Goal: Task Accomplishment & Management: Manage account settings

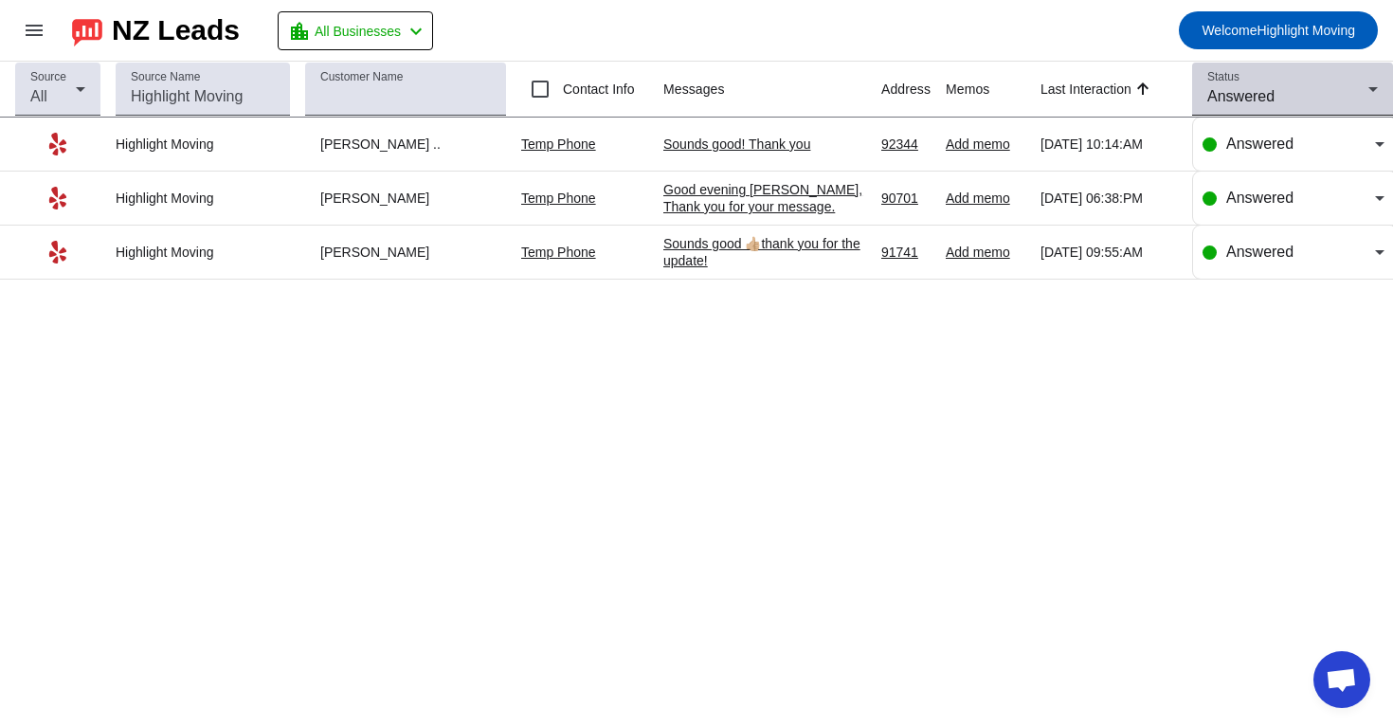
click at [1233, 111] on div "Status Answered" at bounding box center [1292, 89] width 171 height 53
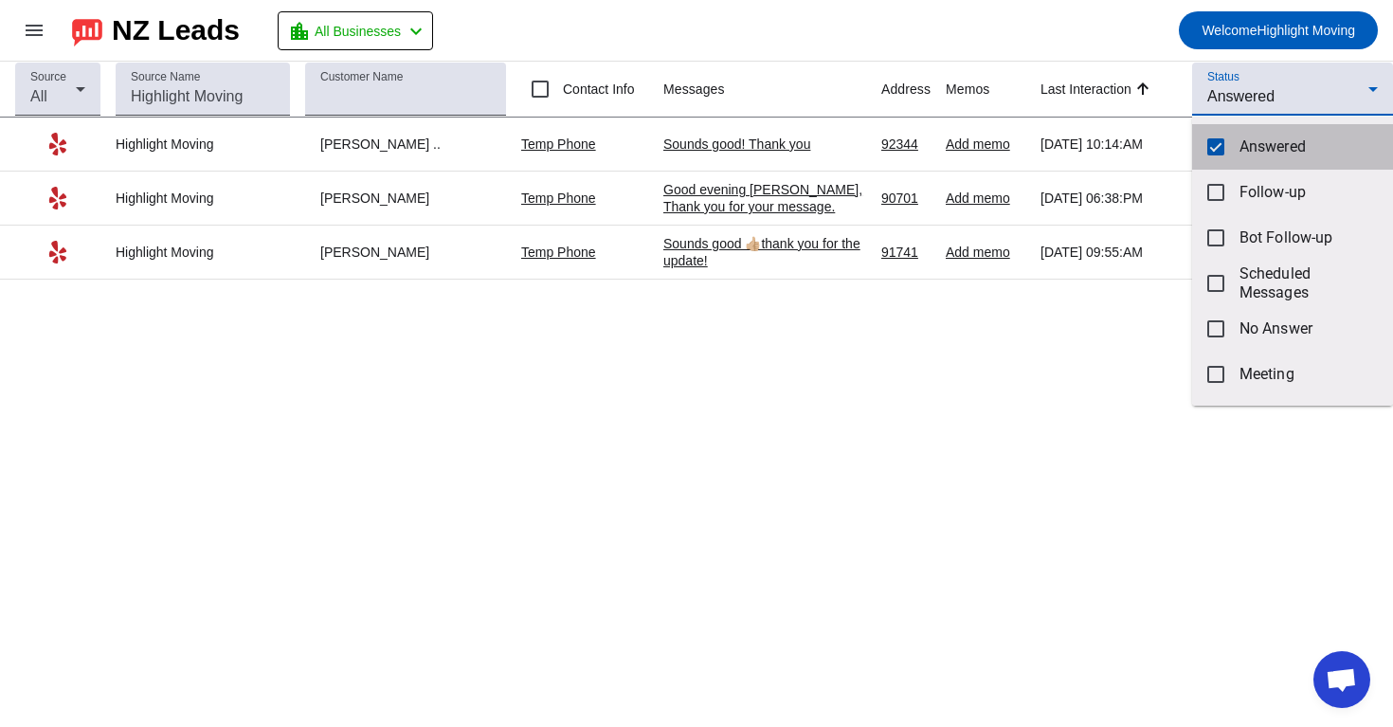
click at [1219, 153] on mat-pseudo-checkbox at bounding box center [1215, 146] width 17 height 17
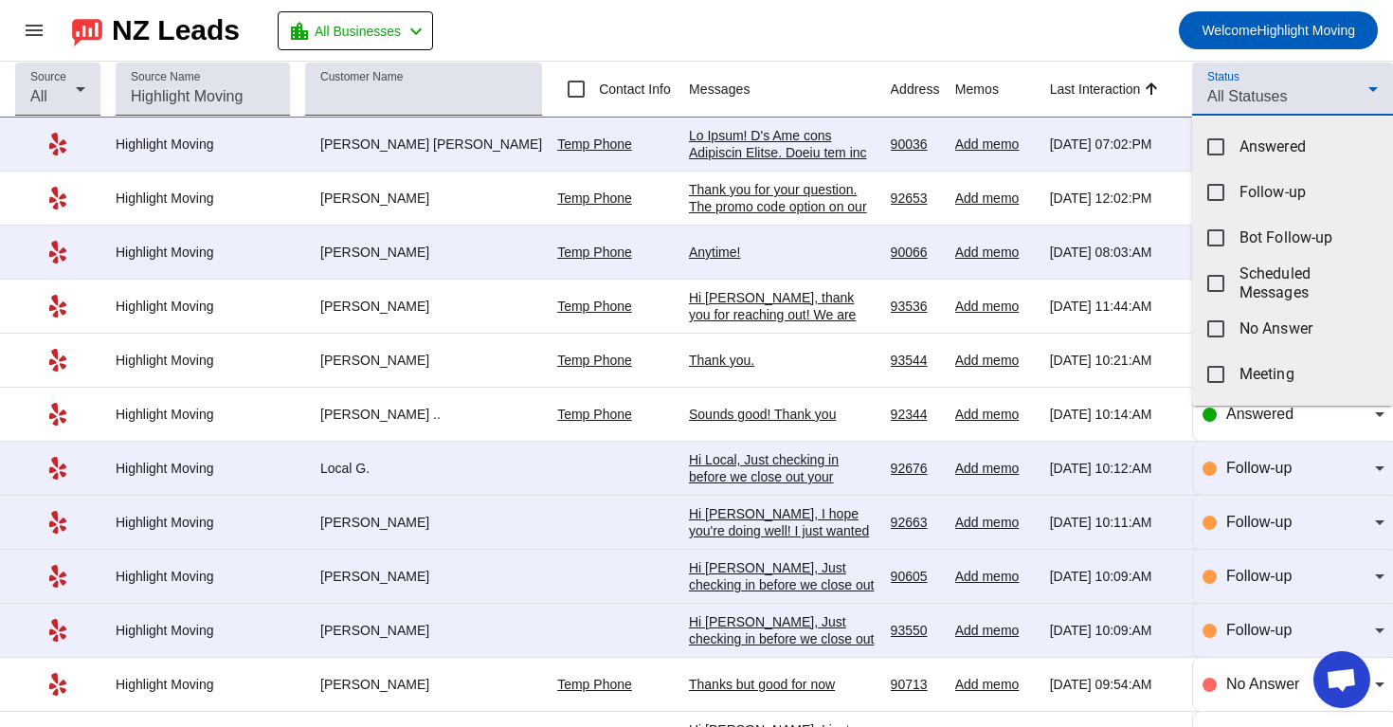
click at [1107, 3] on div at bounding box center [696, 363] width 1393 height 727
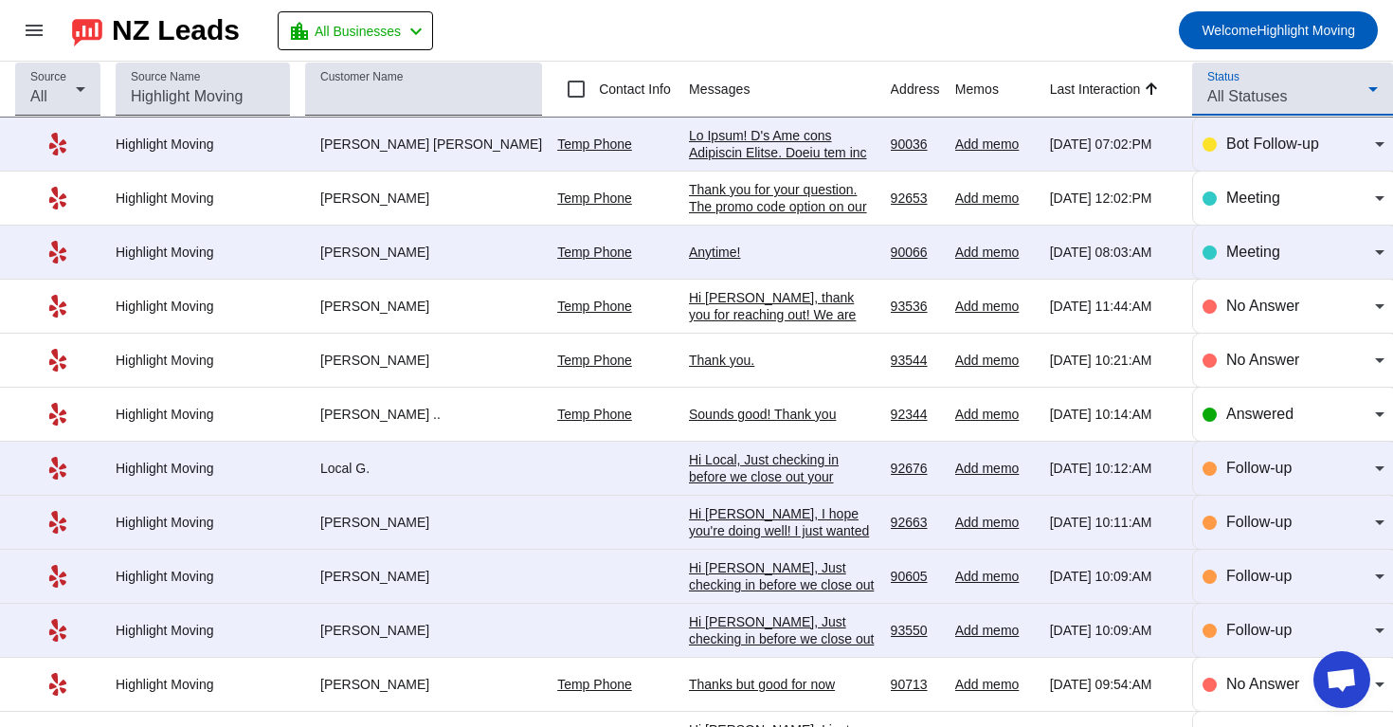
click at [1257, 99] on span "All Statuses" at bounding box center [1247, 96] width 80 height 16
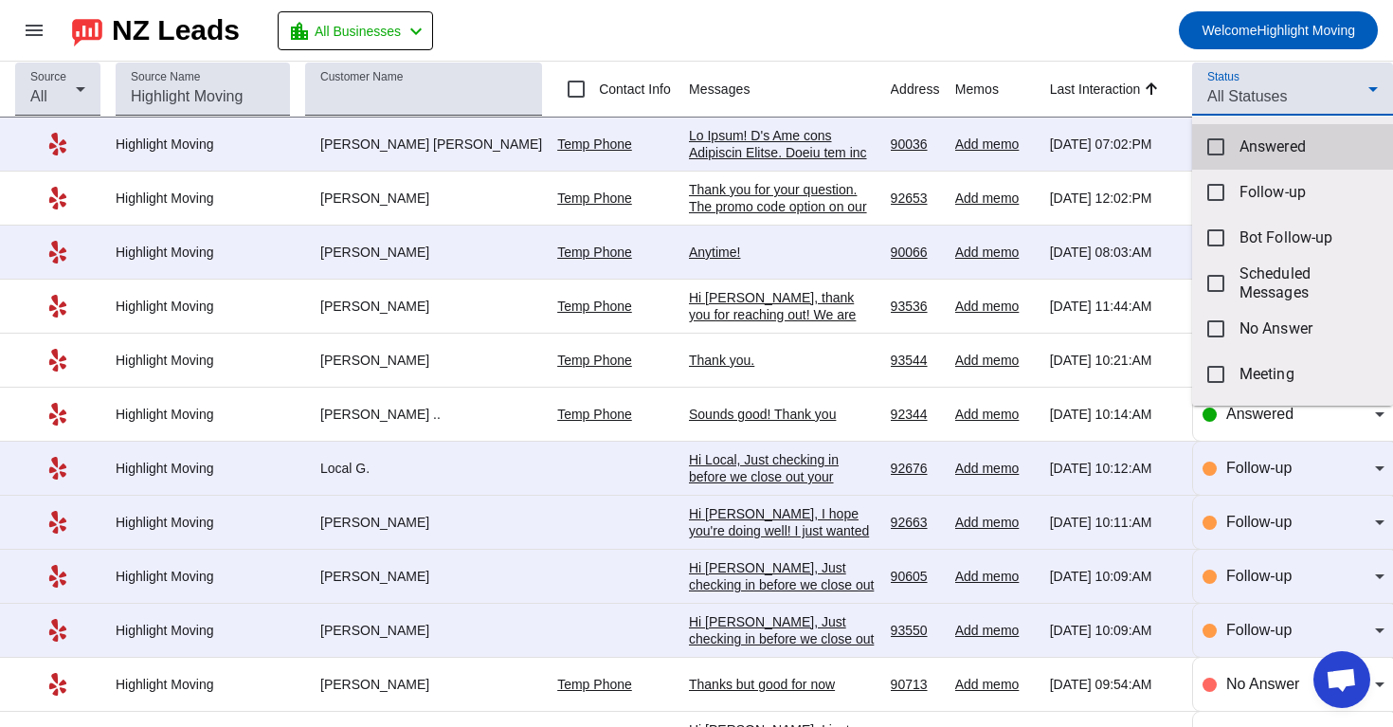
click at [1249, 162] on mat-option "Answered" at bounding box center [1292, 146] width 201 height 45
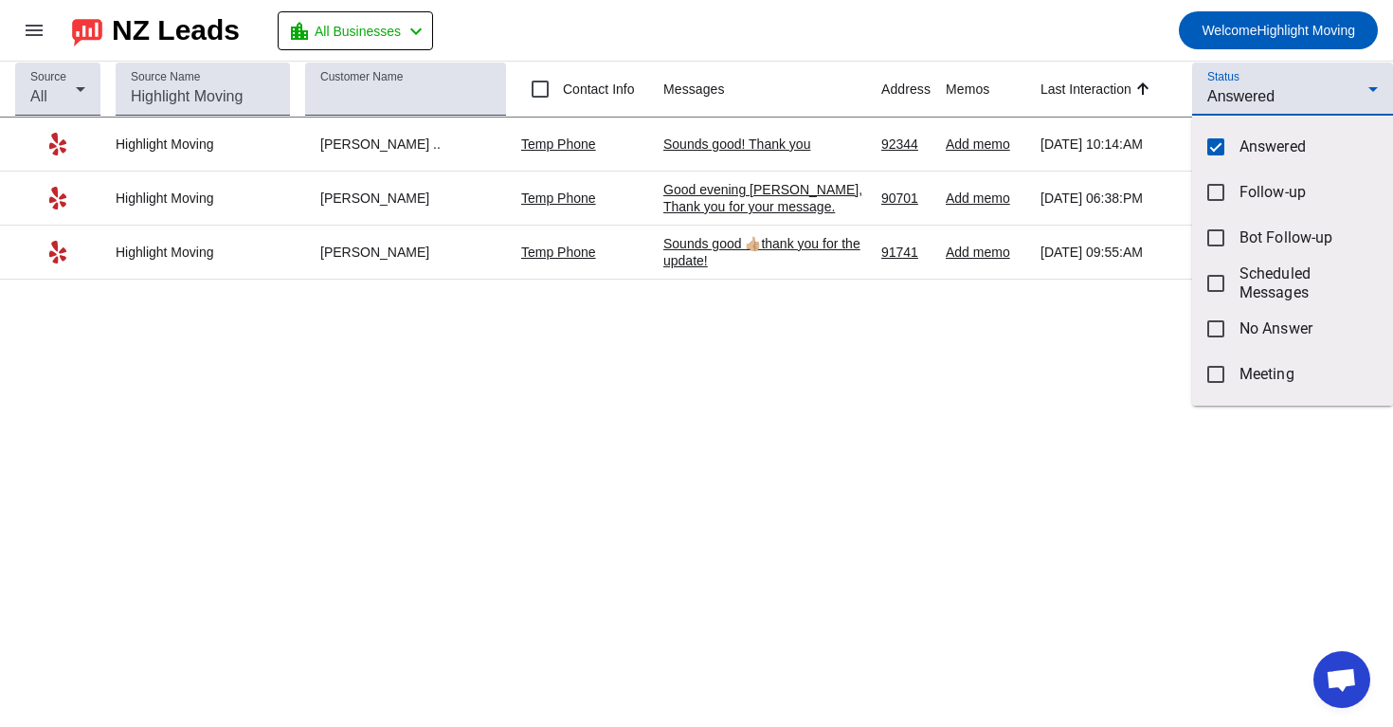
click at [1123, 51] on div at bounding box center [696, 363] width 1393 height 727
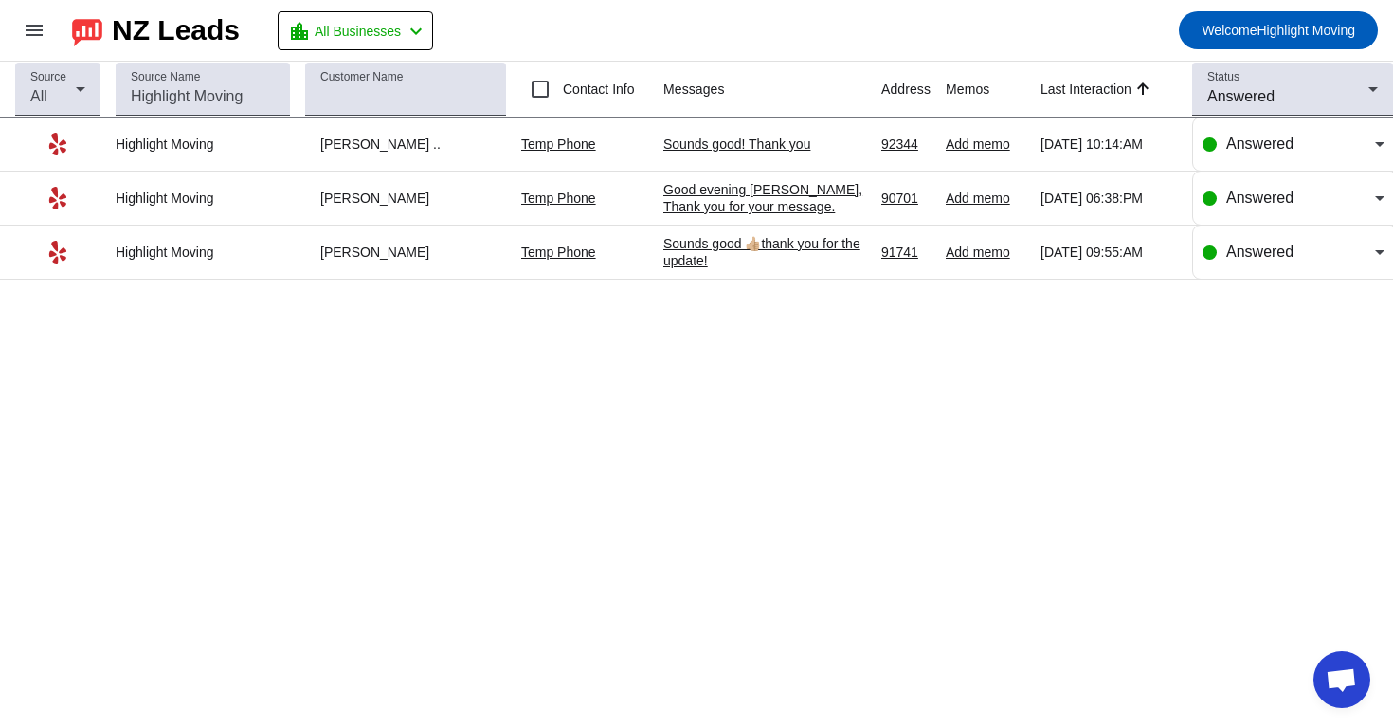
click at [920, 345] on div "Source All Source Name Customer Name Contact Info Messages Address Memos Last I…" at bounding box center [696, 394] width 1393 height 665
click at [1247, 216] on div "Answered" at bounding box center [1293, 197] width 182 height 53
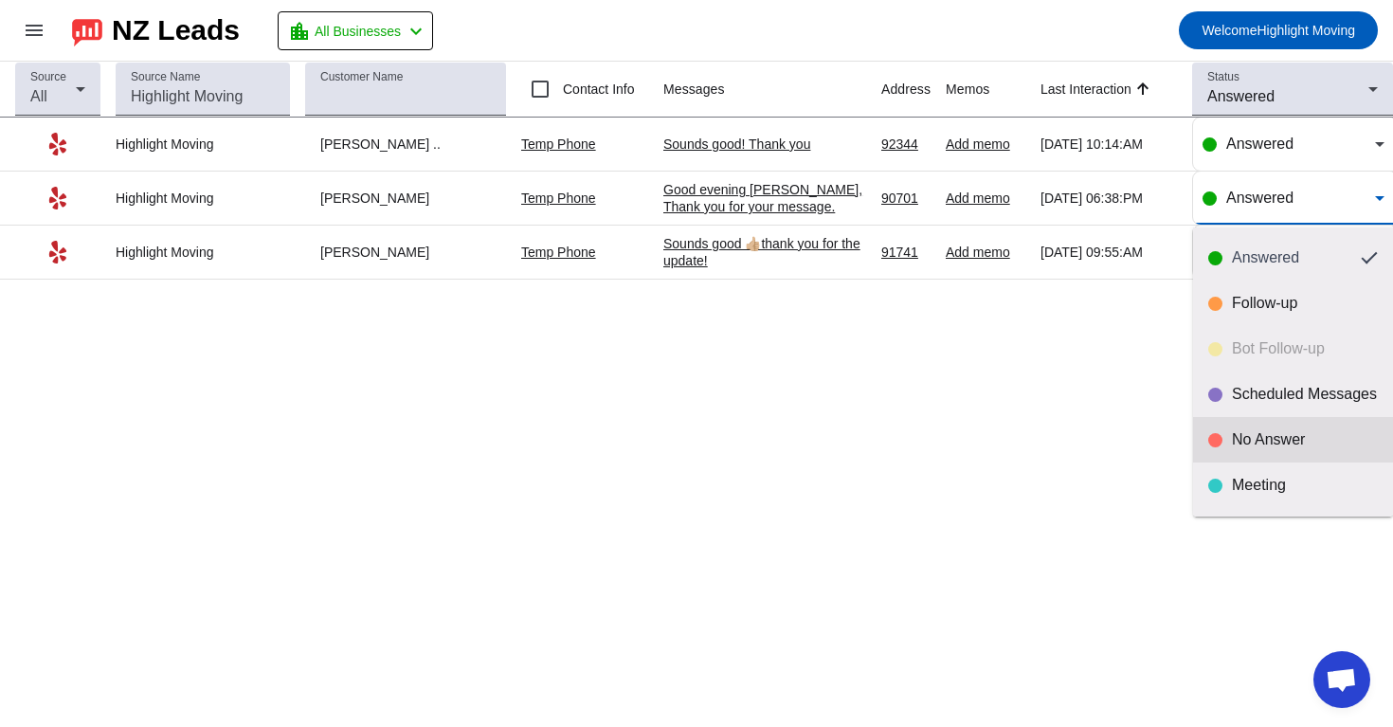
click at [1224, 434] on div "No Answer" at bounding box center [1293, 439] width 170 height 19
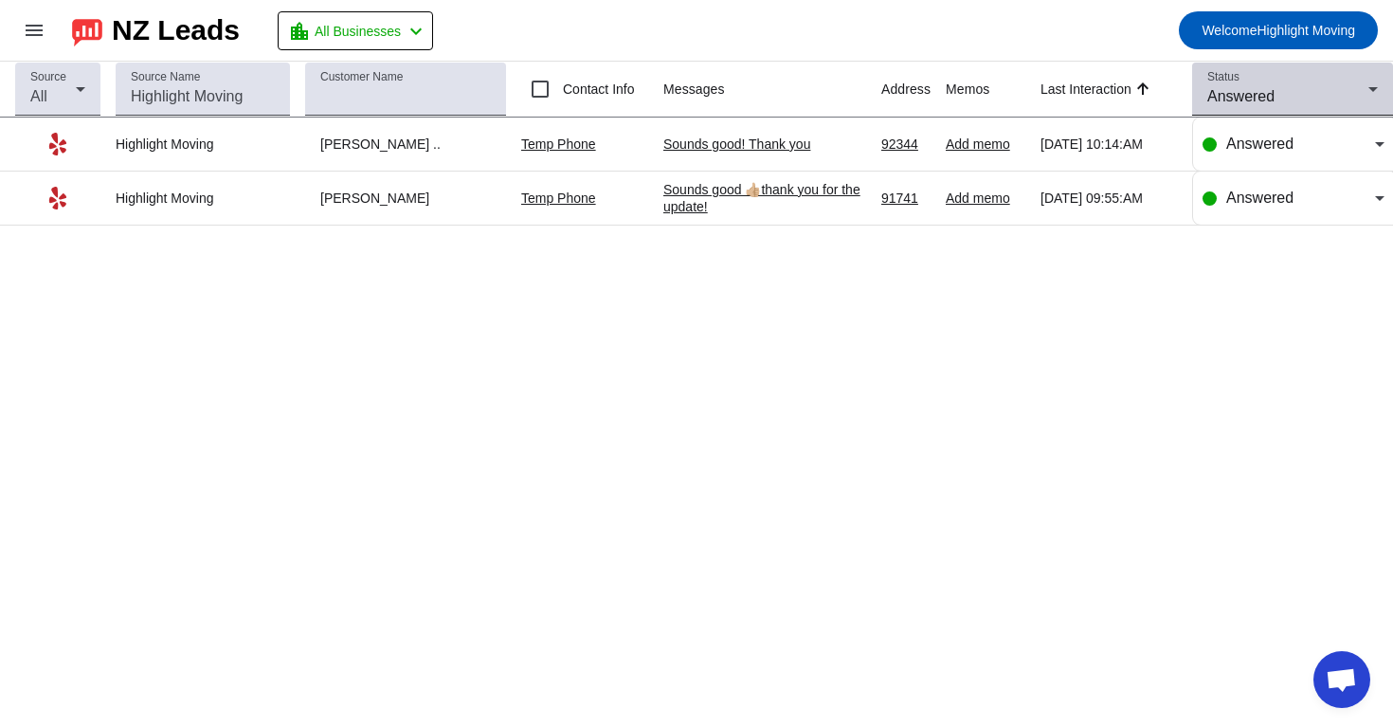
click at [1302, 94] on div "Answered" at bounding box center [1287, 96] width 161 height 23
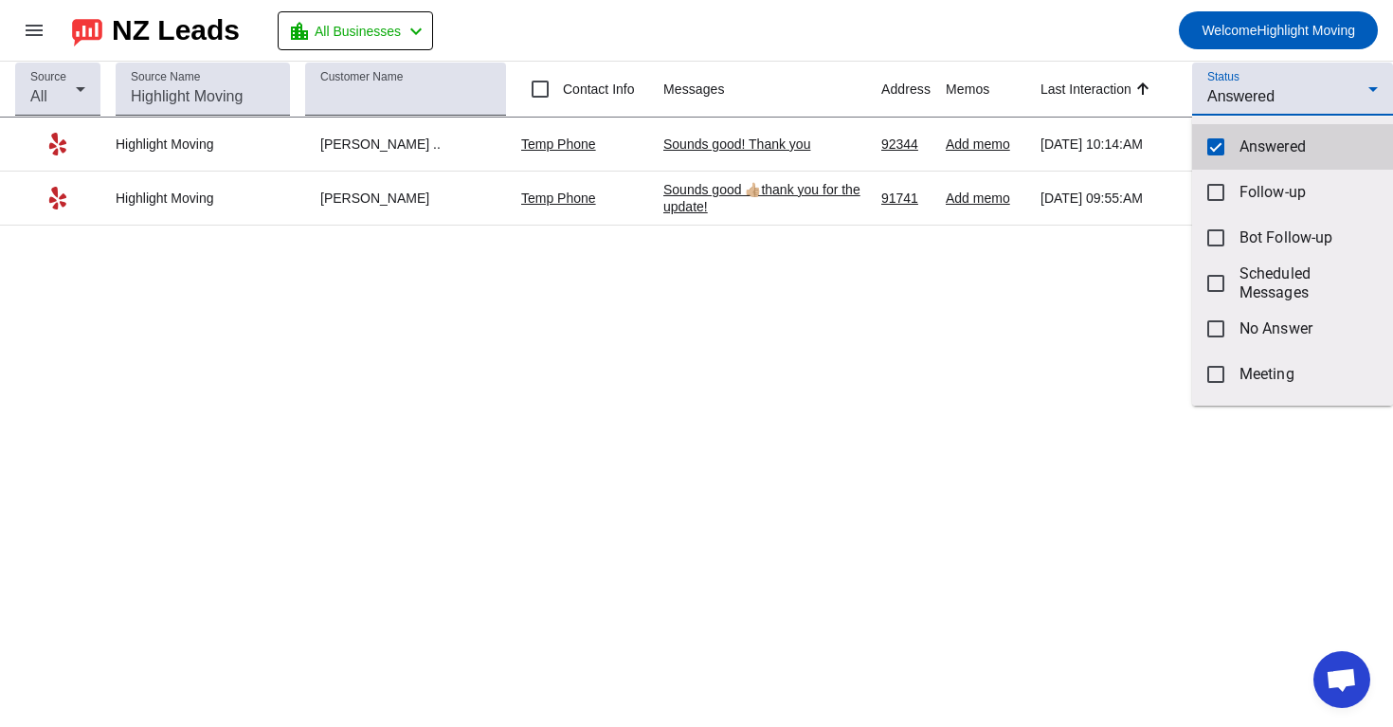
click at [1236, 159] on mat-option "Answered" at bounding box center [1292, 146] width 201 height 45
click at [1268, 92] on div at bounding box center [696, 363] width 1393 height 727
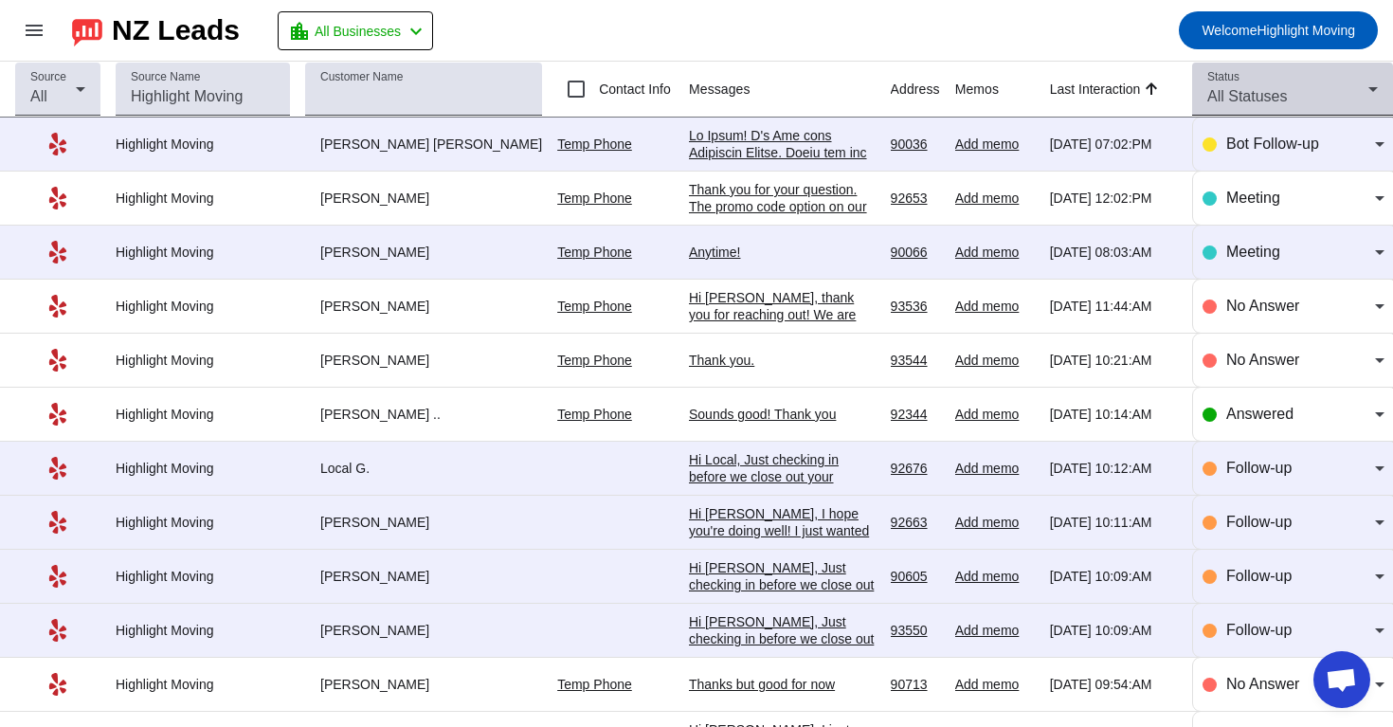
click at [1268, 92] on span "All Statuses" at bounding box center [1247, 96] width 80 height 16
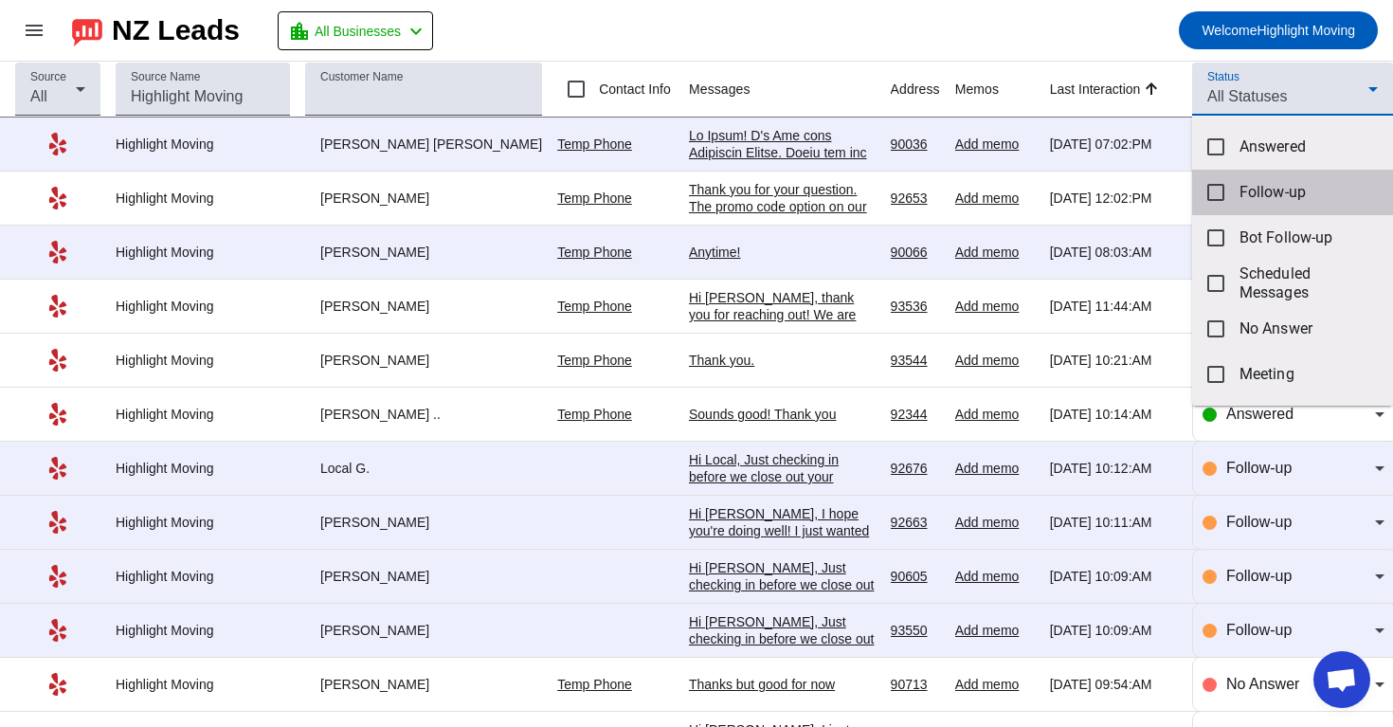
click at [1255, 189] on span "Follow-up" at bounding box center [1308, 192] width 138 height 19
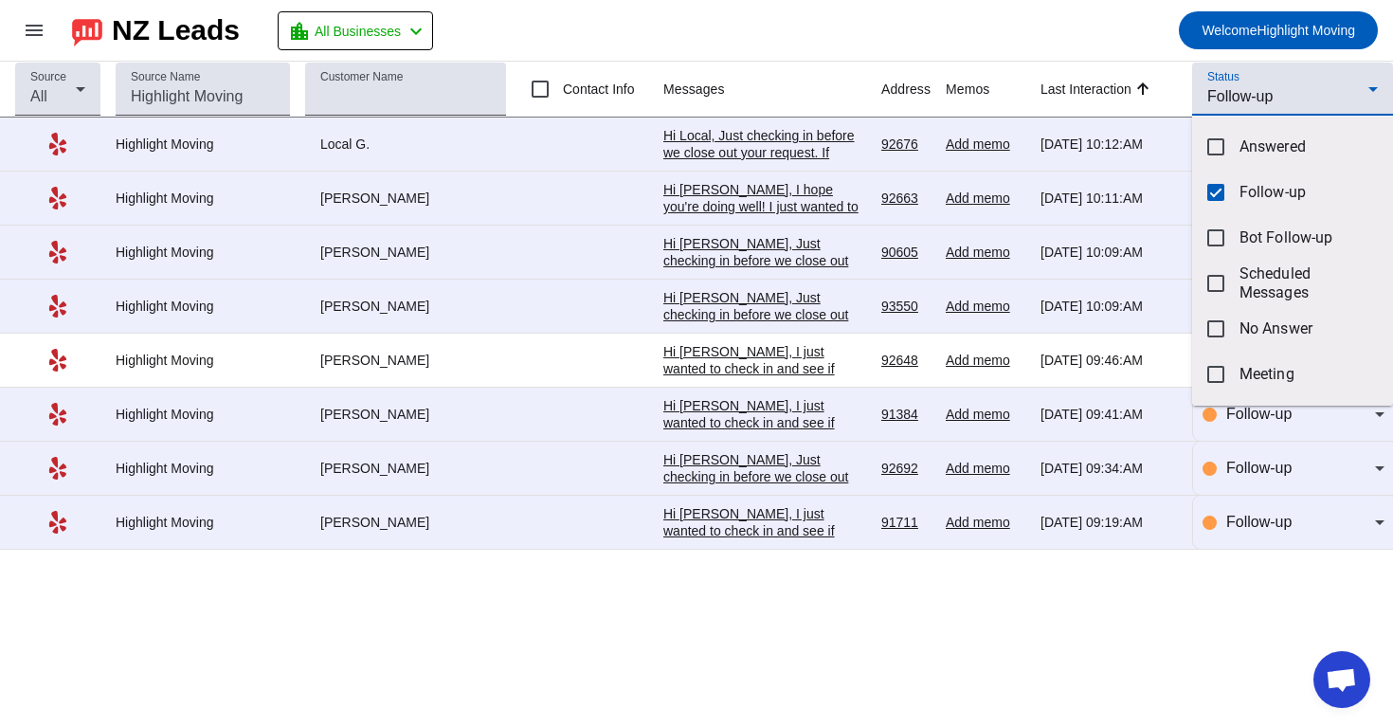
click at [1109, 48] on div at bounding box center [696, 363] width 1393 height 727
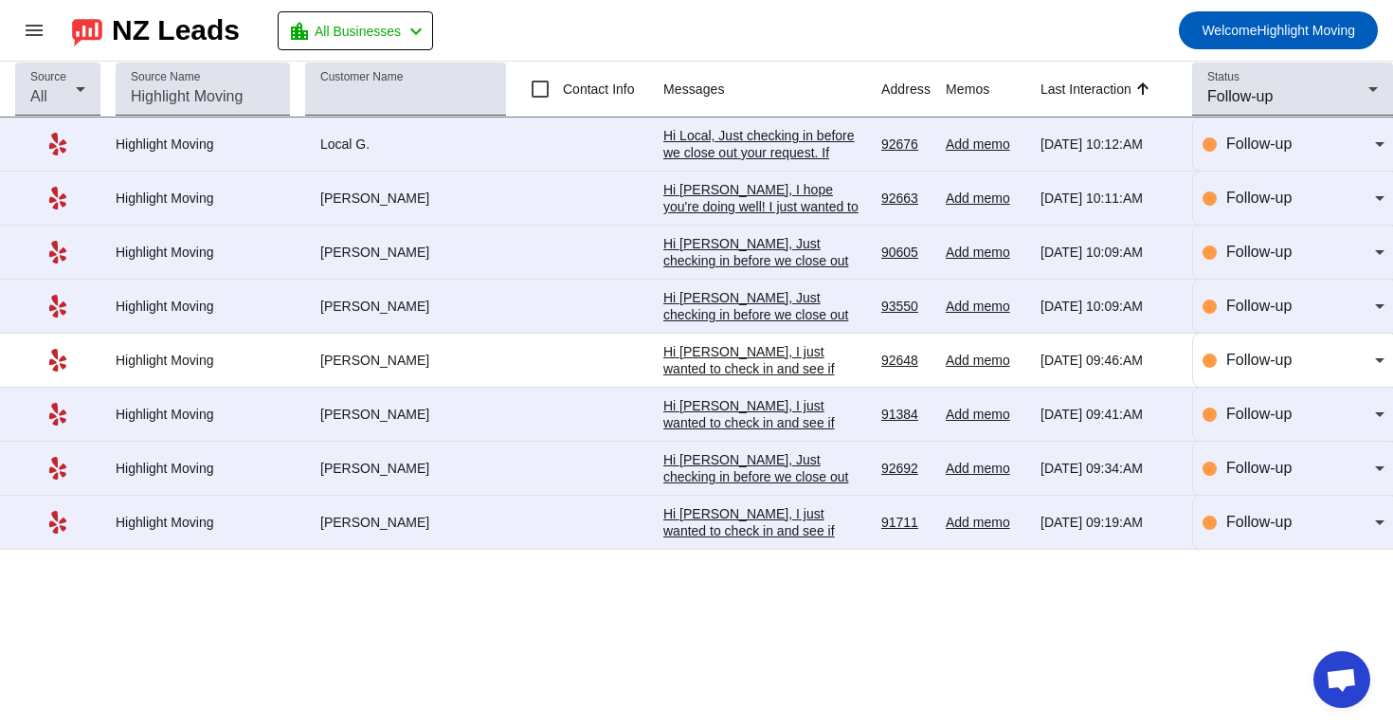
click at [723, 621] on div "Source All Source Name Customer Name Contact Info Messages Address Memos Last I…" at bounding box center [696, 394] width 1393 height 665
click at [779, 536] on div "Hi [PERSON_NAME], I just wanted to check in and see if you're still considering…" at bounding box center [764, 590] width 203 height 171
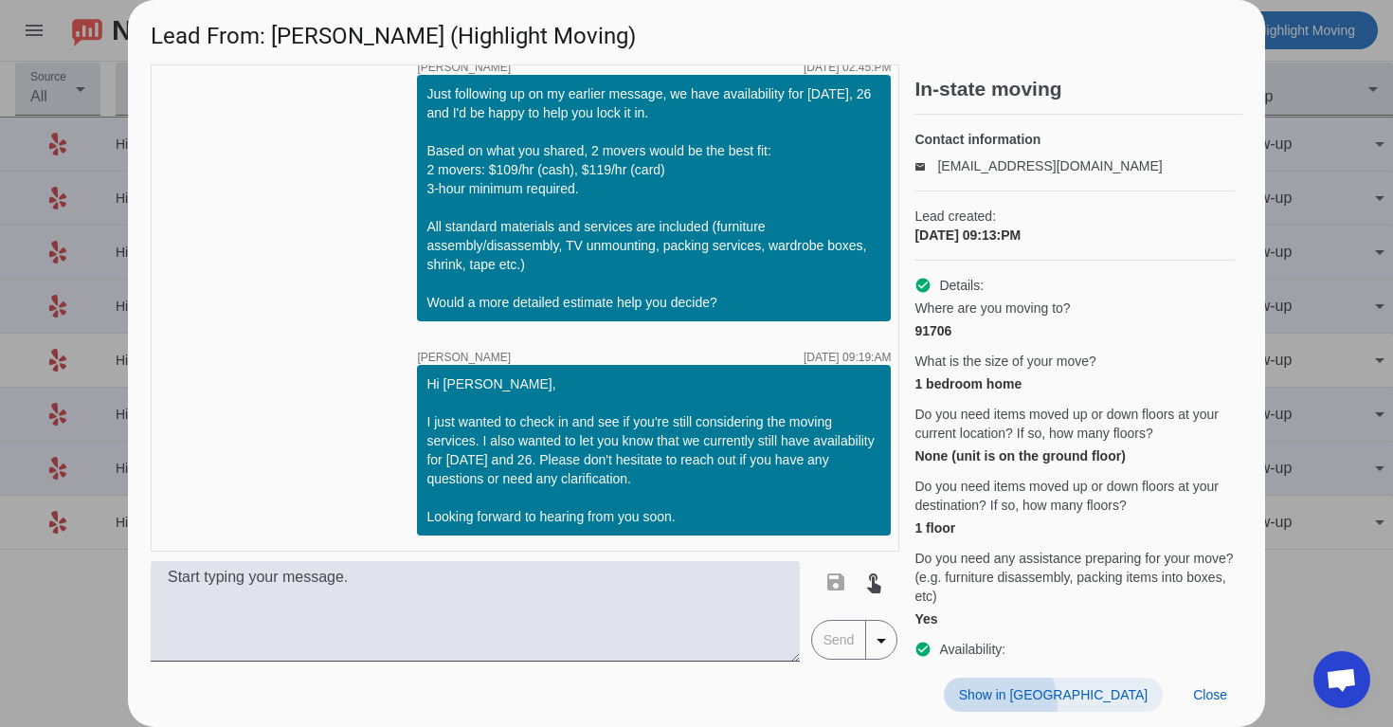
click at [1083, 706] on span at bounding box center [1053, 694] width 219 height 34
click at [1217, 689] on span "Close" at bounding box center [1210, 694] width 34 height 15
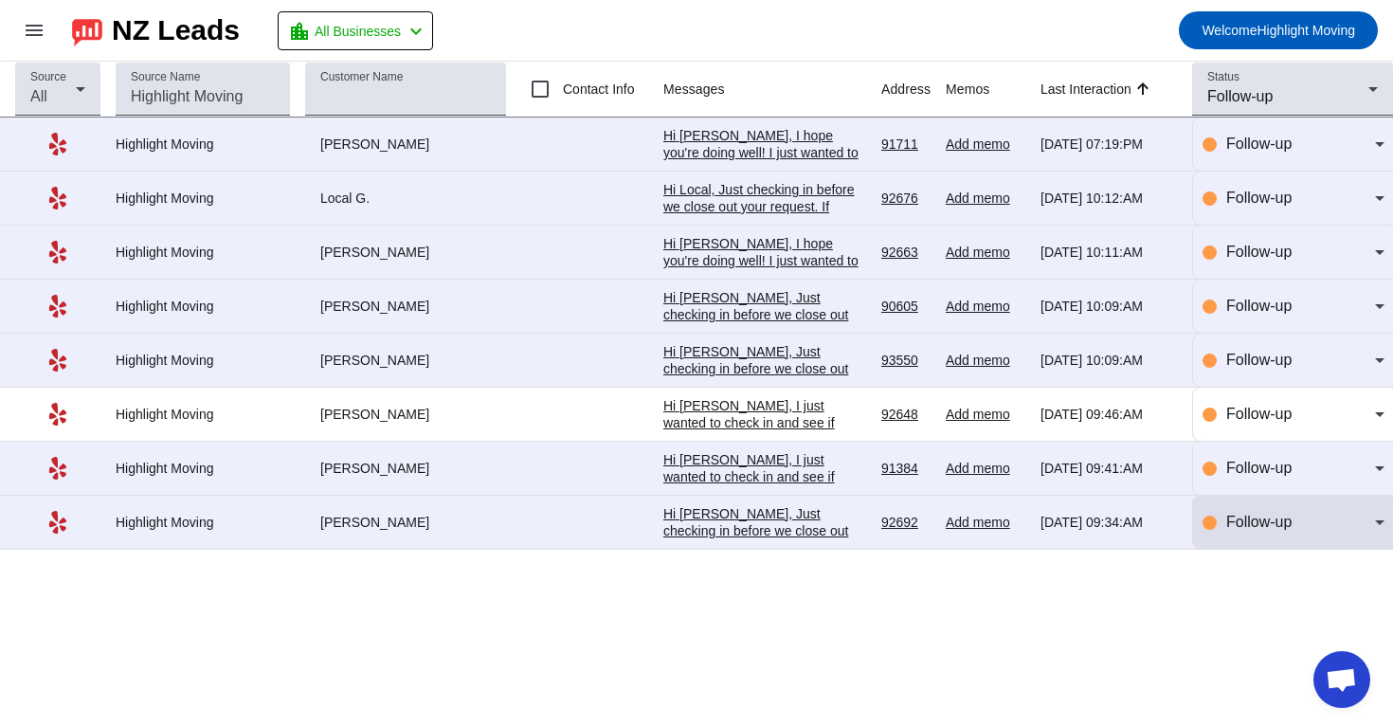
click at [1211, 542] on div "Follow-up" at bounding box center [1293, 521] width 182 height 53
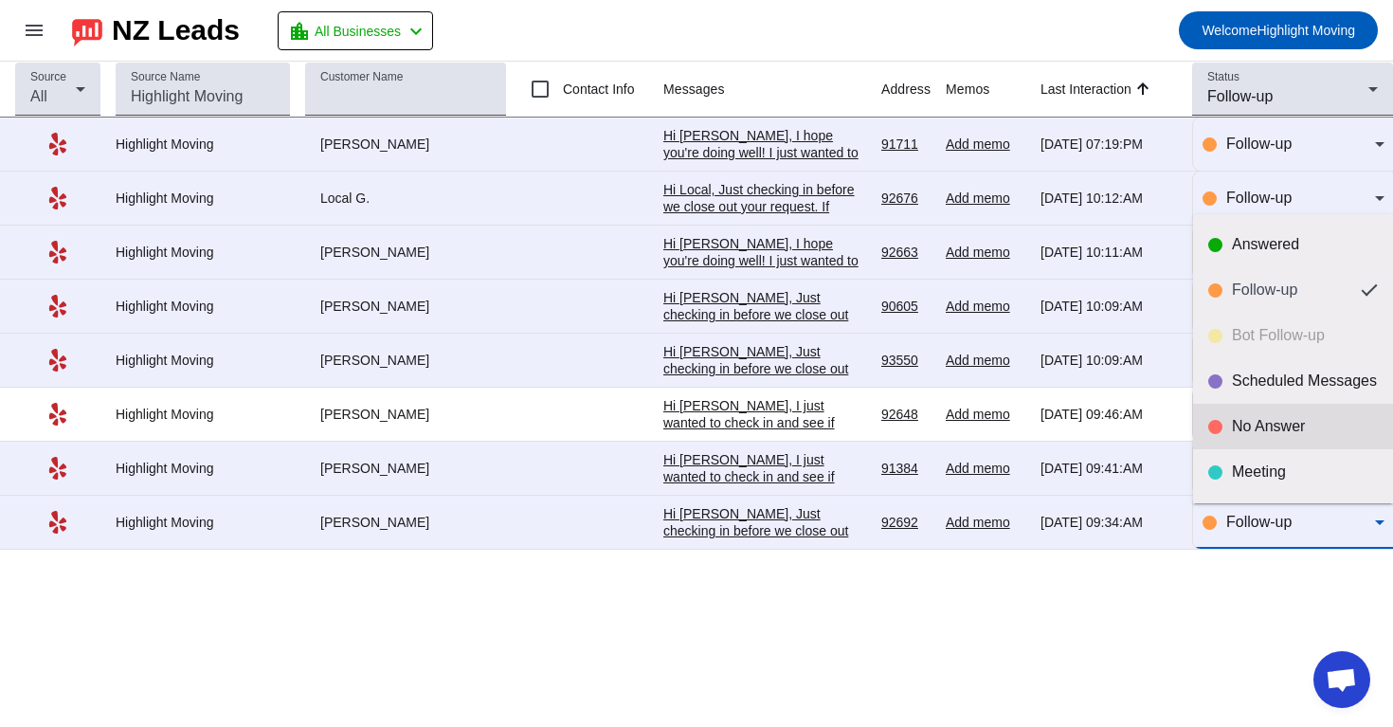
click at [1267, 439] on mat-option "No Answer" at bounding box center [1293, 426] width 200 height 45
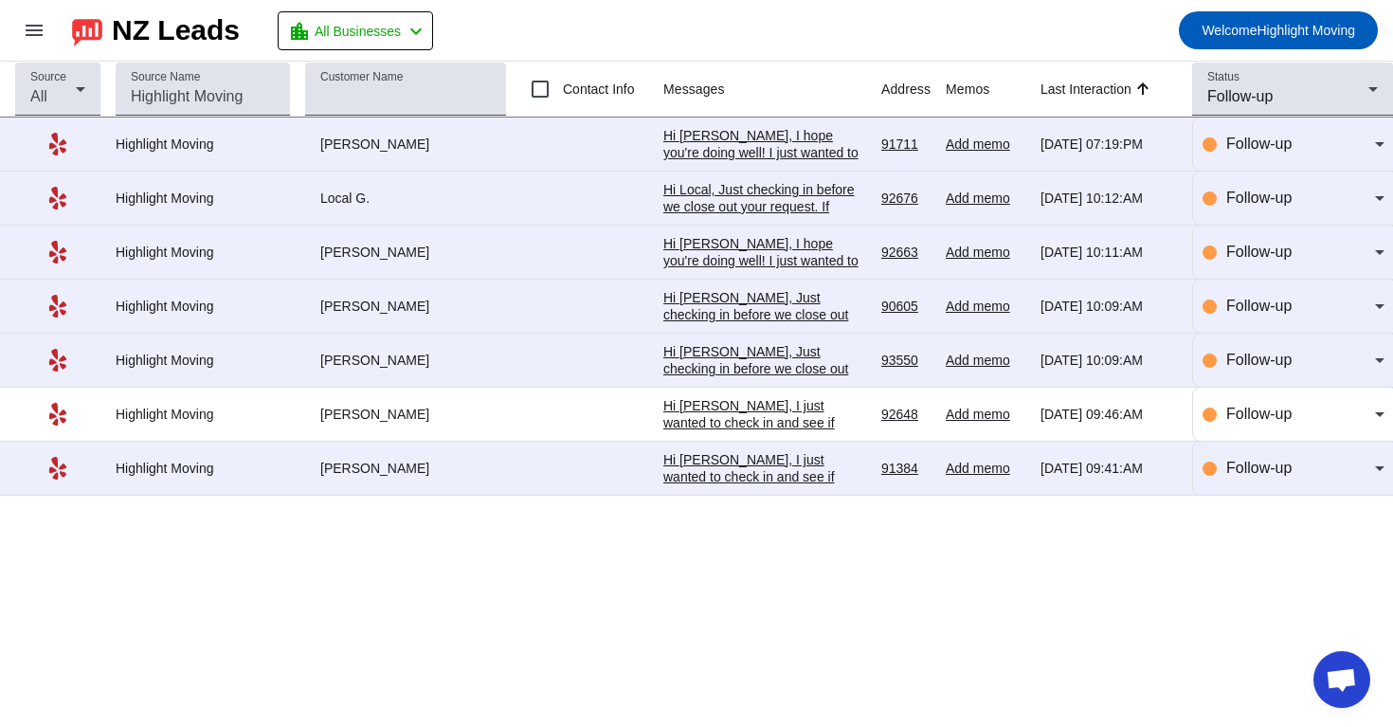
click at [783, 477] on div "Hi [PERSON_NAME], I just wanted to check in and see if you're still considering…" at bounding box center [764, 536] width 203 height 171
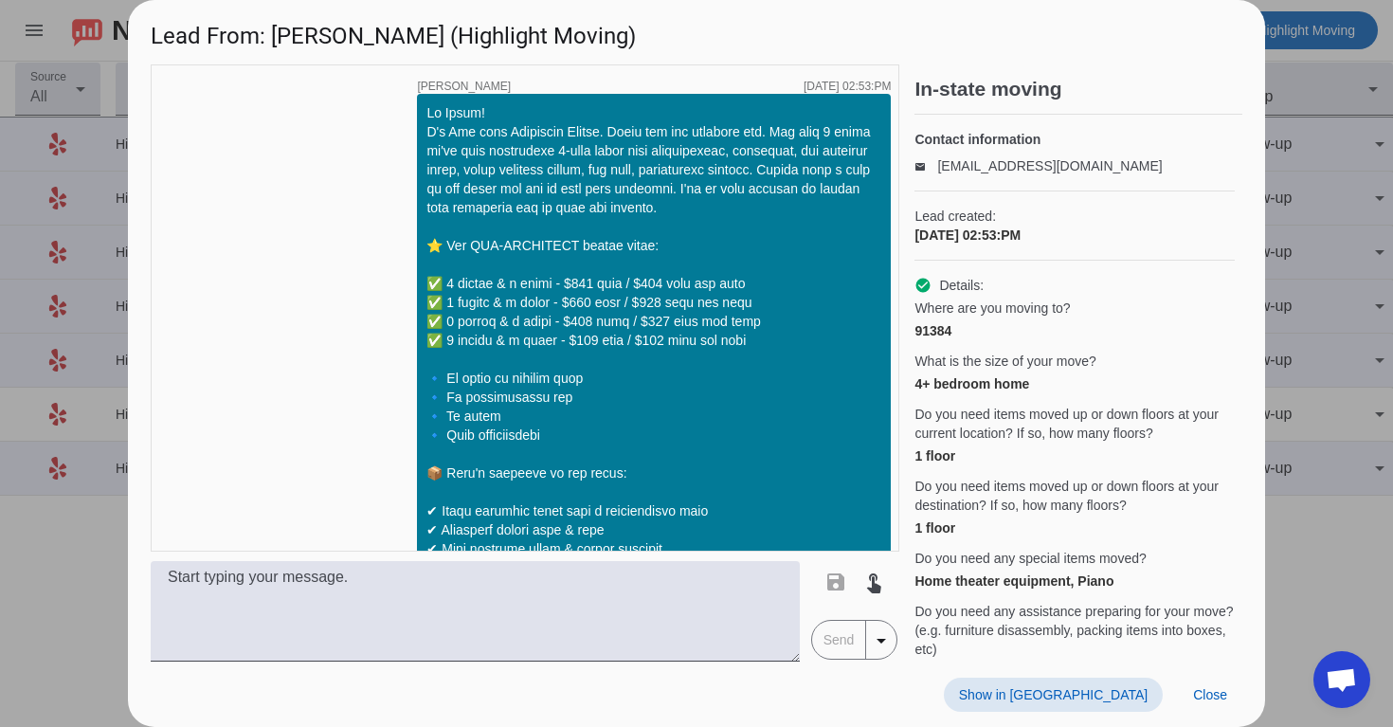
scroll to position [1823, 0]
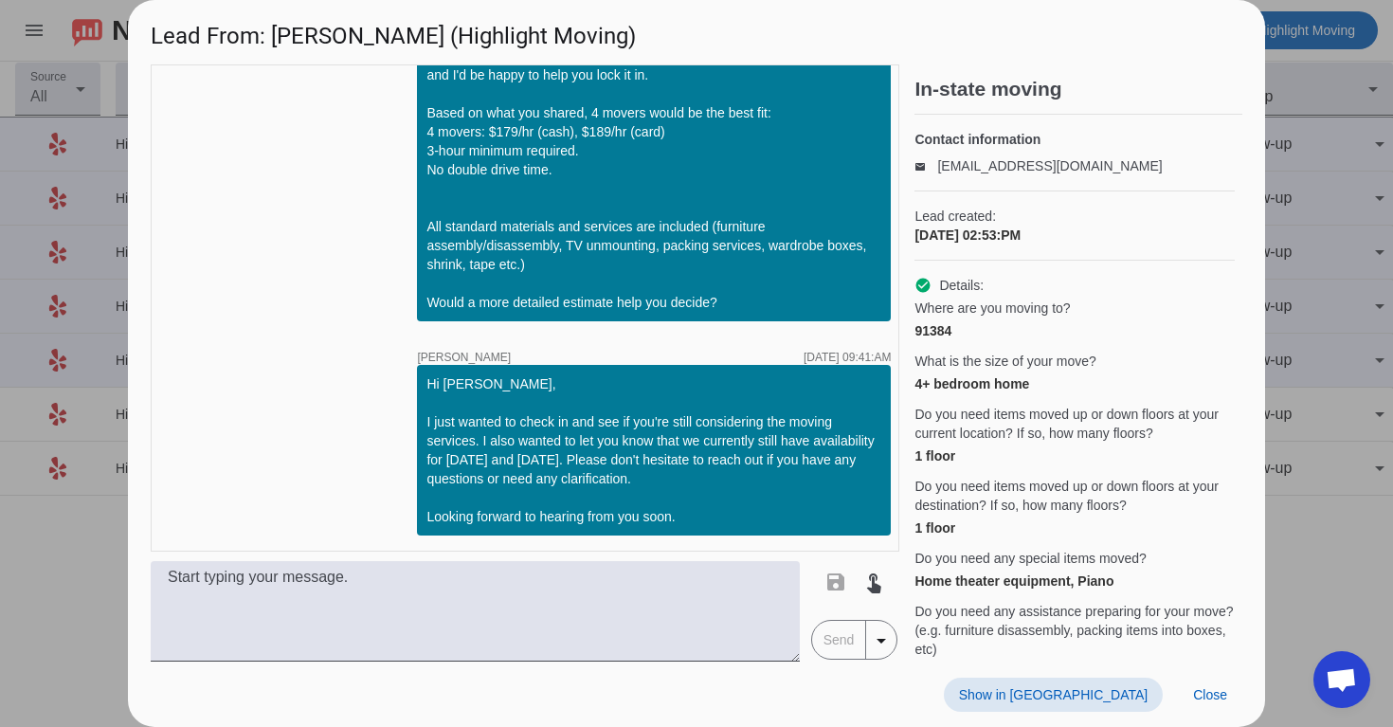
click at [1107, 698] on span "Show in [GEOGRAPHIC_DATA]" at bounding box center [1053, 694] width 189 height 15
click at [1211, 688] on span "Close" at bounding box center [1210, 694] width 34 height 15
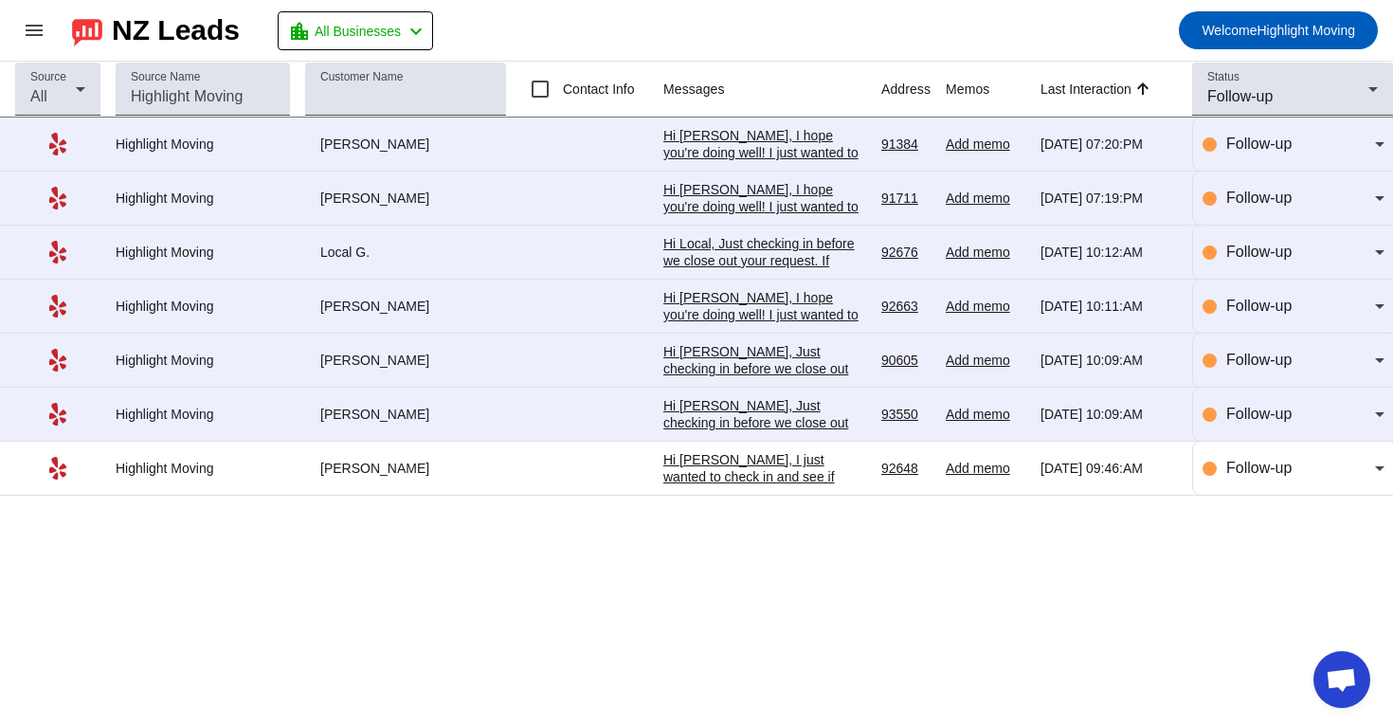
click at [777, 483] on div "Hi [PERSON_NAME], I just wanted to check in and see if you're still considering…" at bounding box center [764, 536] width 203 height 171
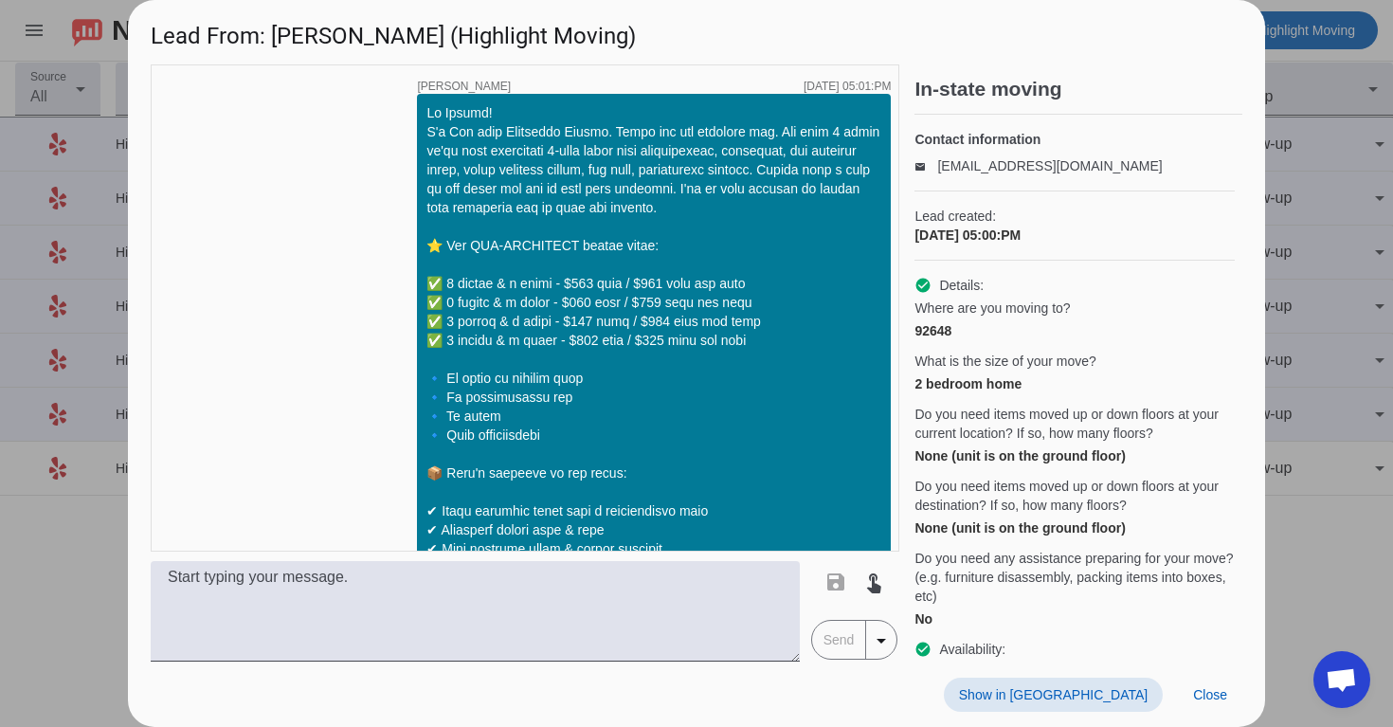
scroll to position [2416, 0]
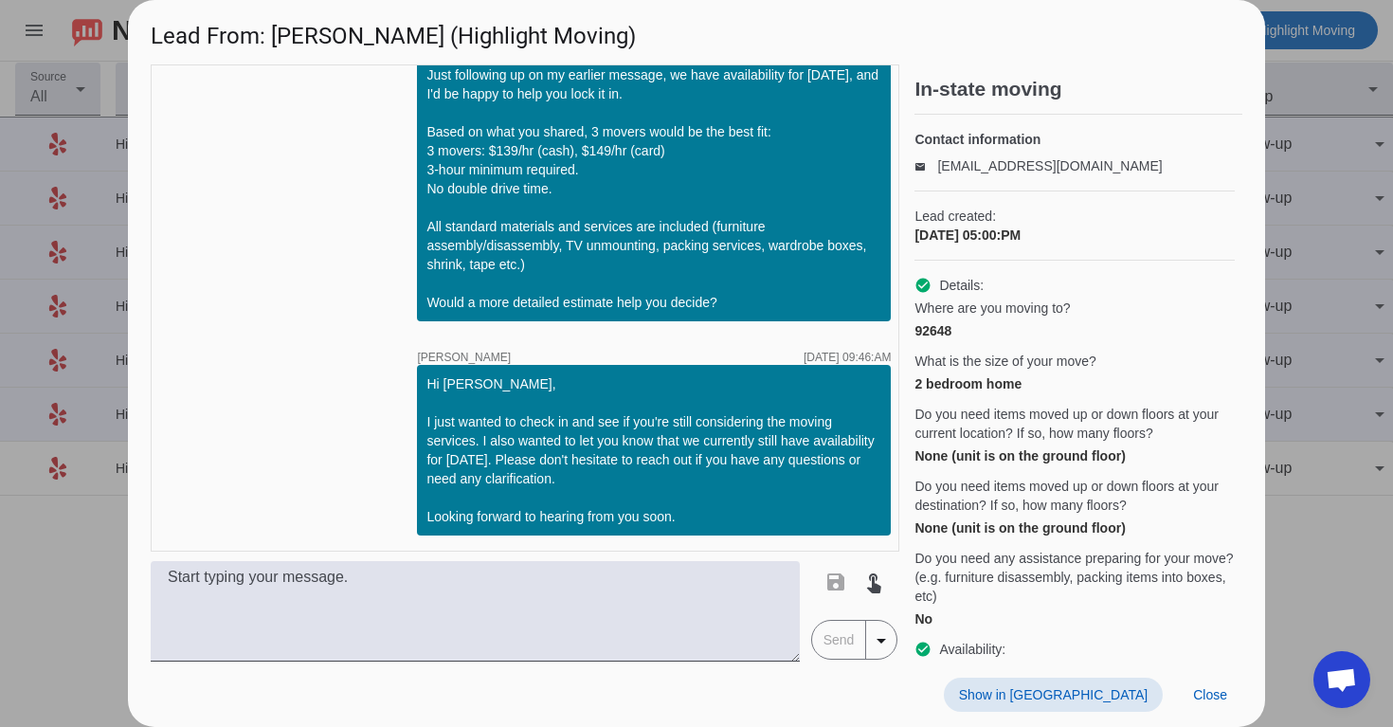
click at [1147, 697] on span at bounding box center [1053, 694] width 219 height 34
click at [1194, 693] on span "Close" at bounding box center [1210, 694] width 34 height 15
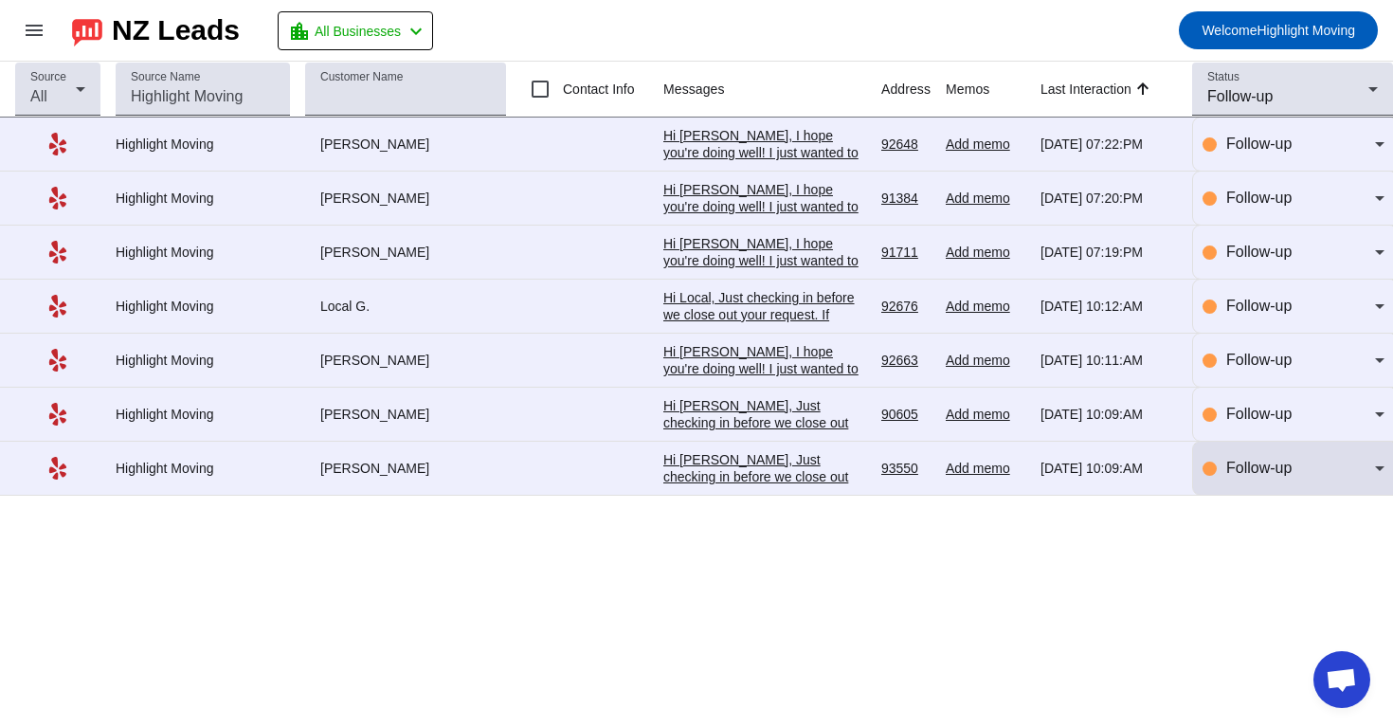
click at [1285, 473] on span "Follow-up" at bounding box center [1258, 467] width 65 height 16
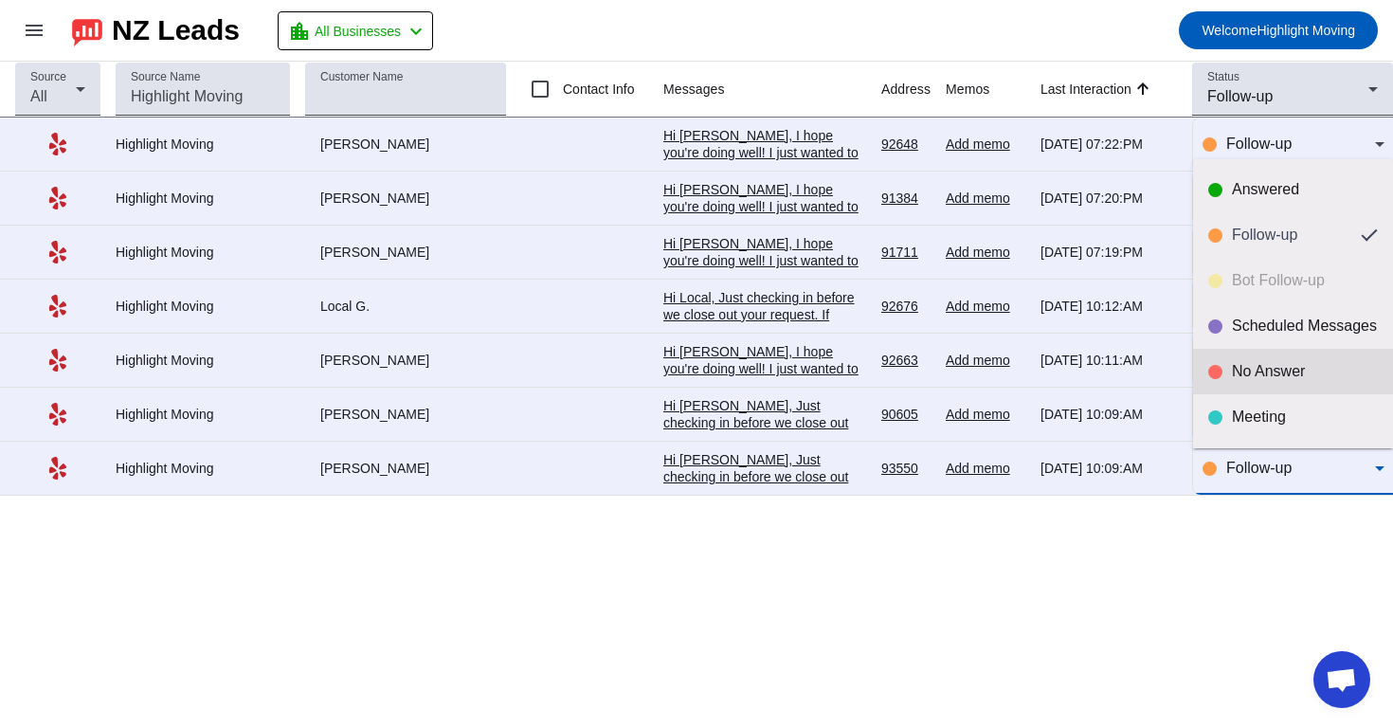
click at [1301, 370] on div "No Answer" at bounding box center [1305, 371] width 146 height 19
